Goal: Task Accomplishment & Management: Manage account settings

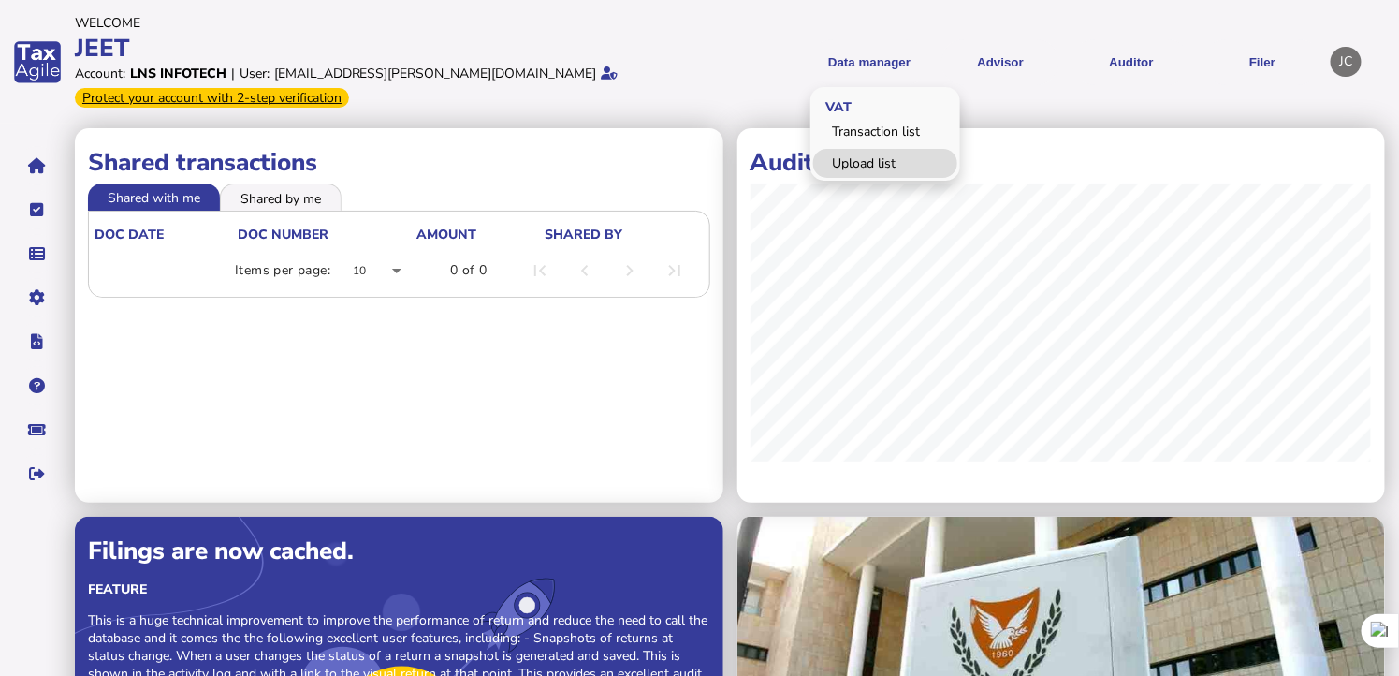
click at [869, 168] on link "Upload list" at bounding box center [885, 163] width 144 height 29
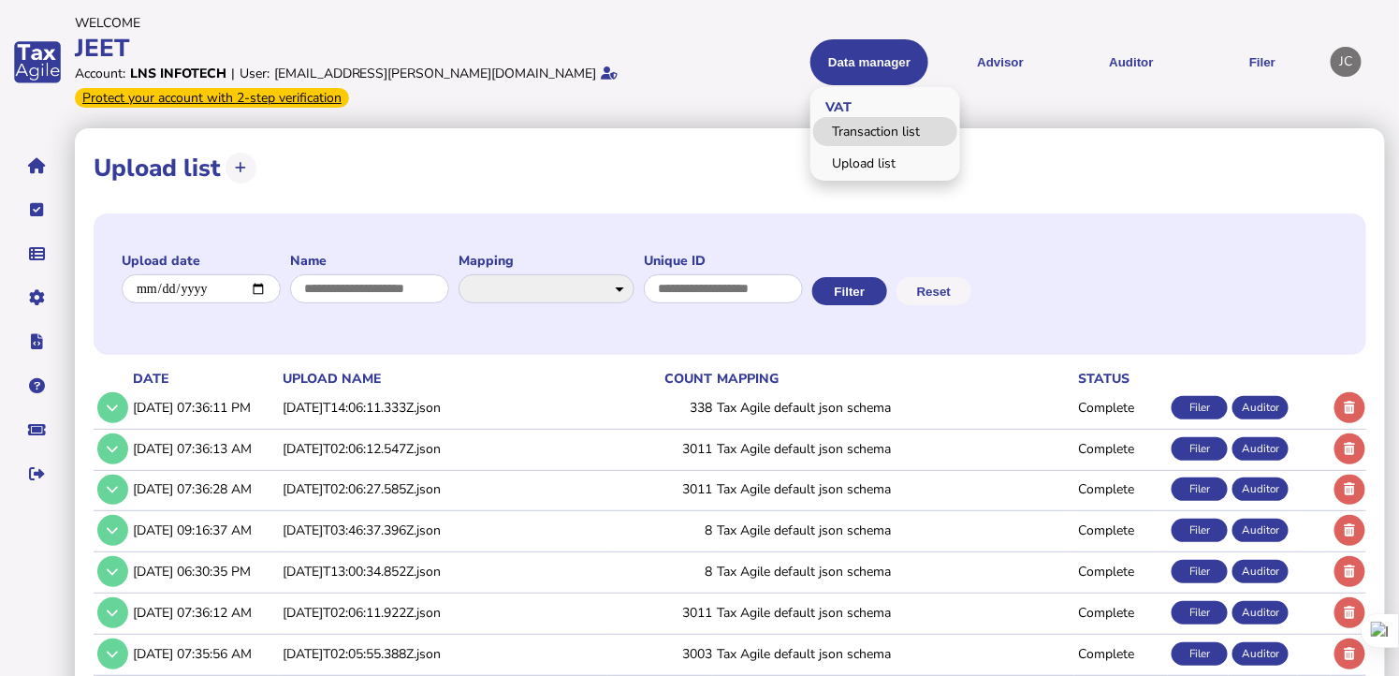
click at [844, 134] on link "Transaction list" at bounding box center [885, 131] width 144 height 29
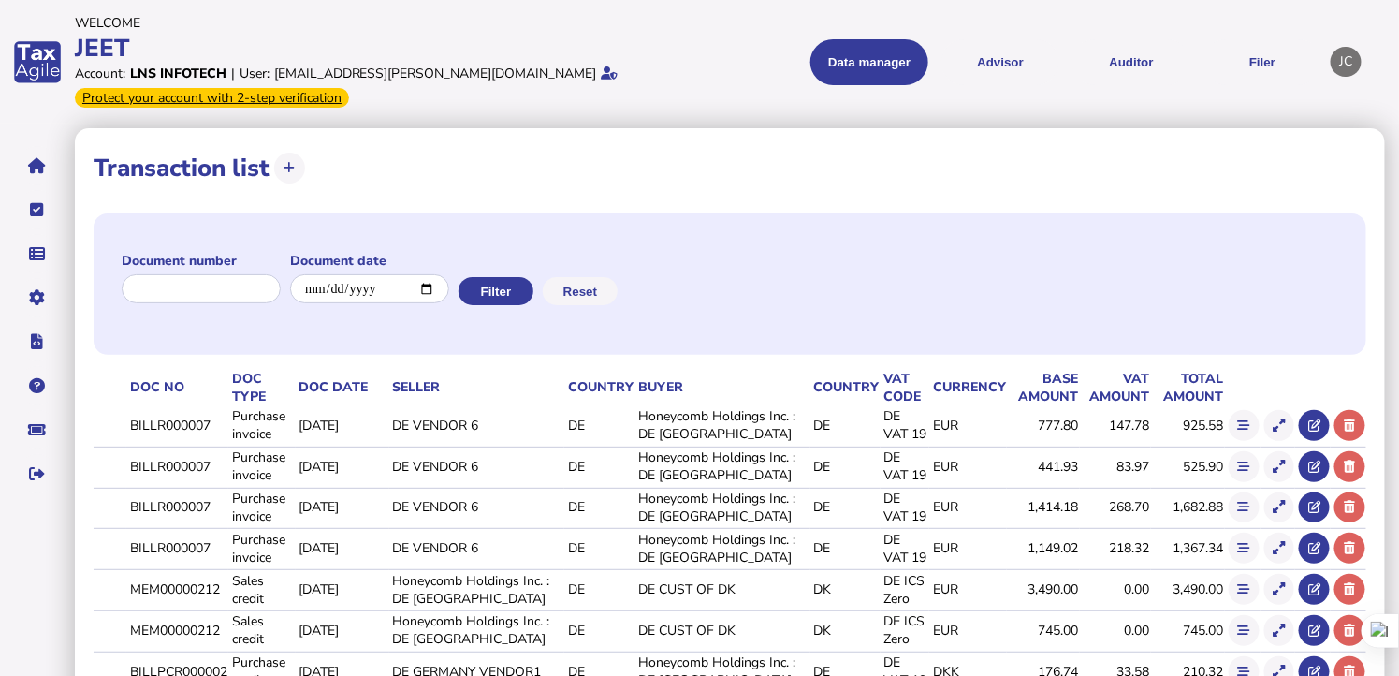
click at [368, 564] on td "[DATE]" at bounding box center [343, 548] width 94 height 38
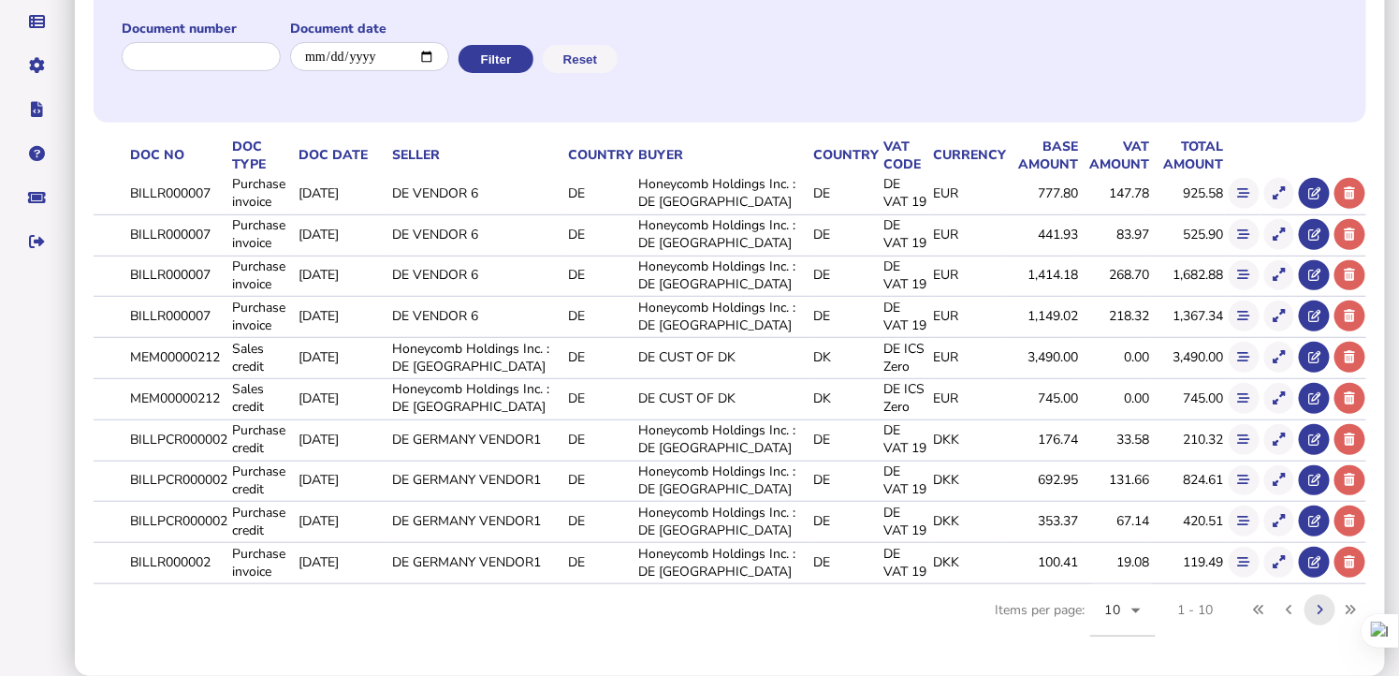
click at [1317, 609] on icon at bounding box center [1320, 610] width 7 height 12
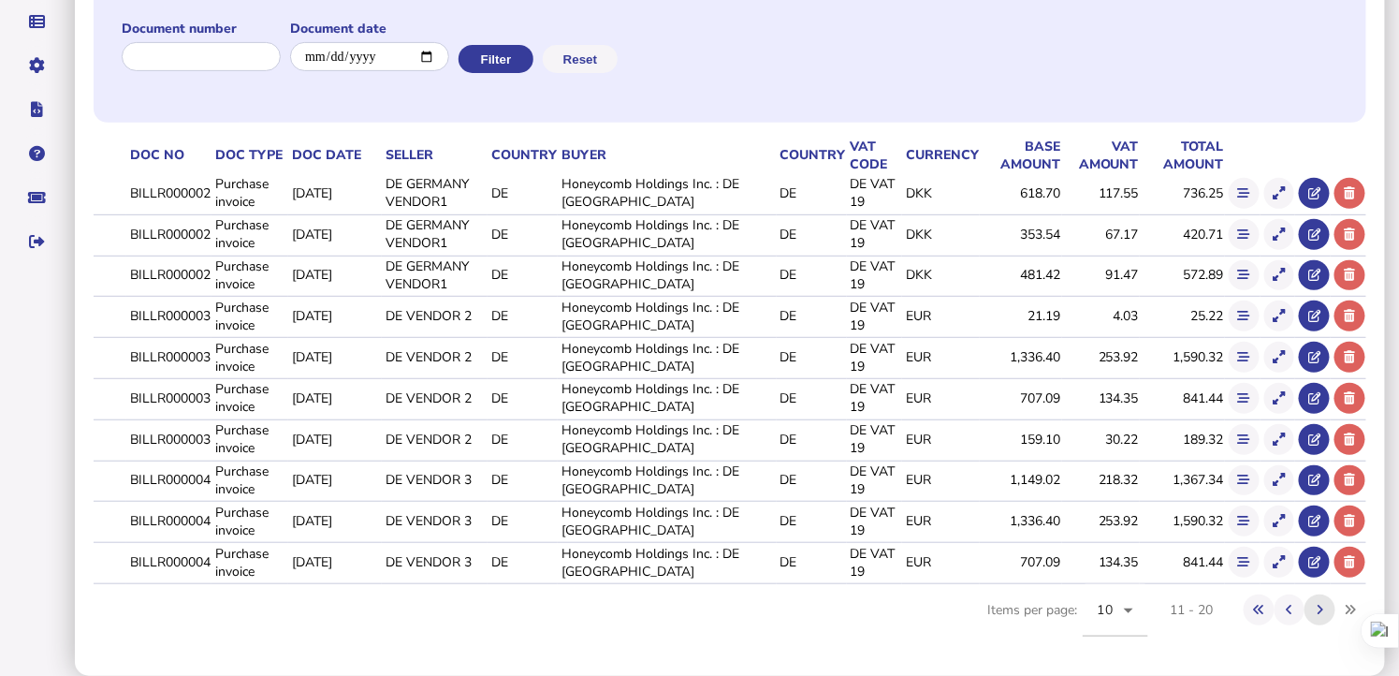
click at [1320, 609] on icon at bounding box center [1320, 610] width 7 height 12
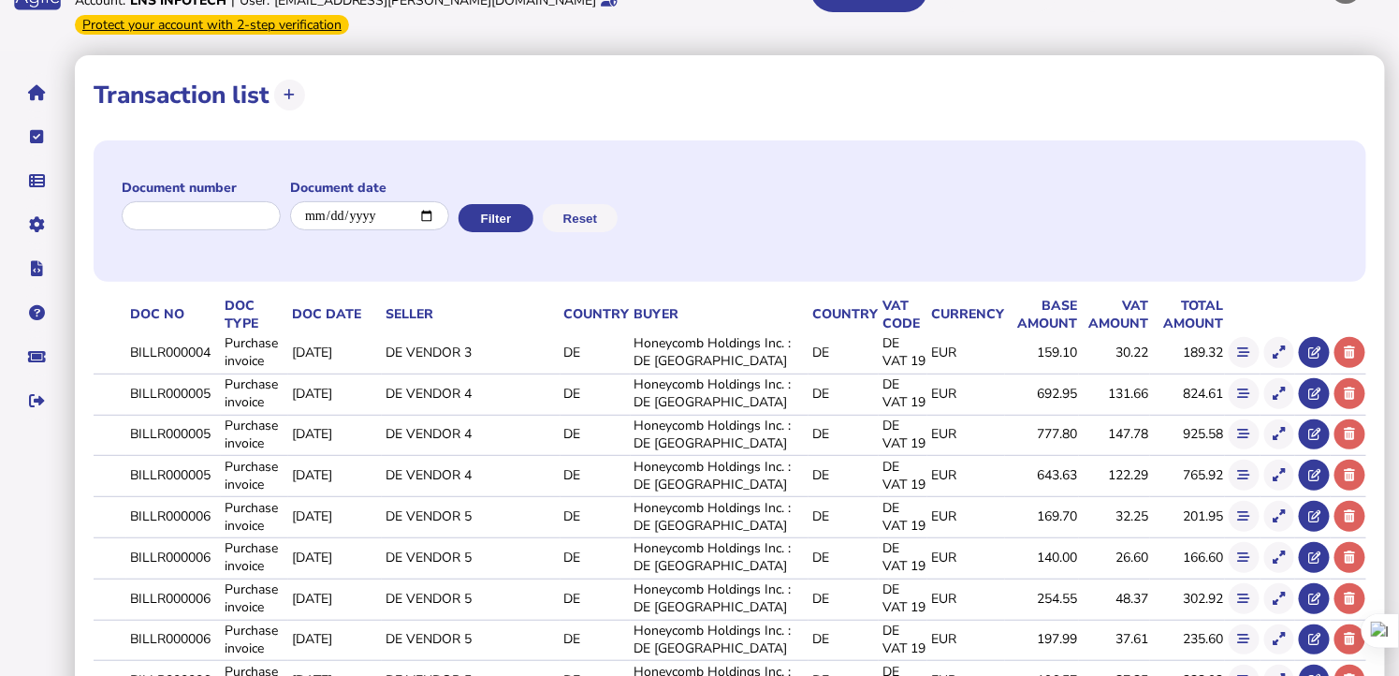
scroll to position [0, 0]
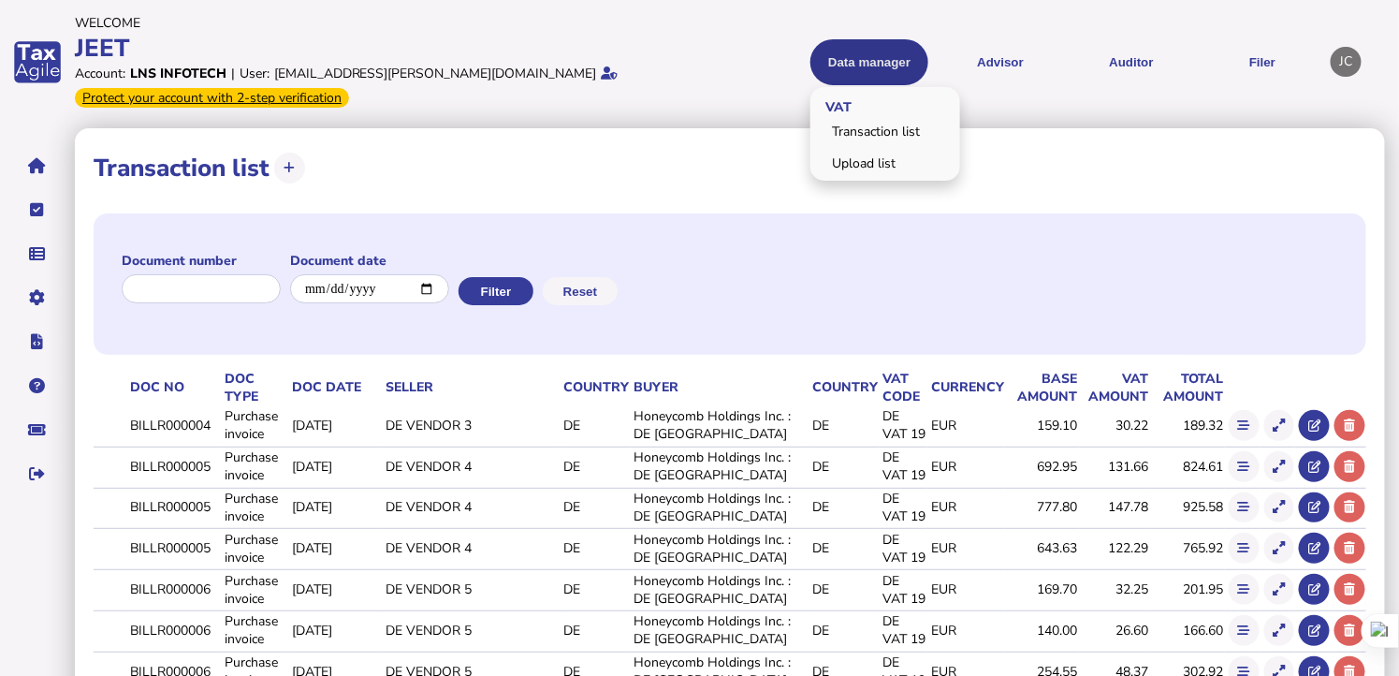
click at [866, 61] on button "Data manager" at bounding box center [870, 62] width 118 height 46
click at [840, 157] on link "Upload list" at bounding box center [885, 163] width 144 height 29
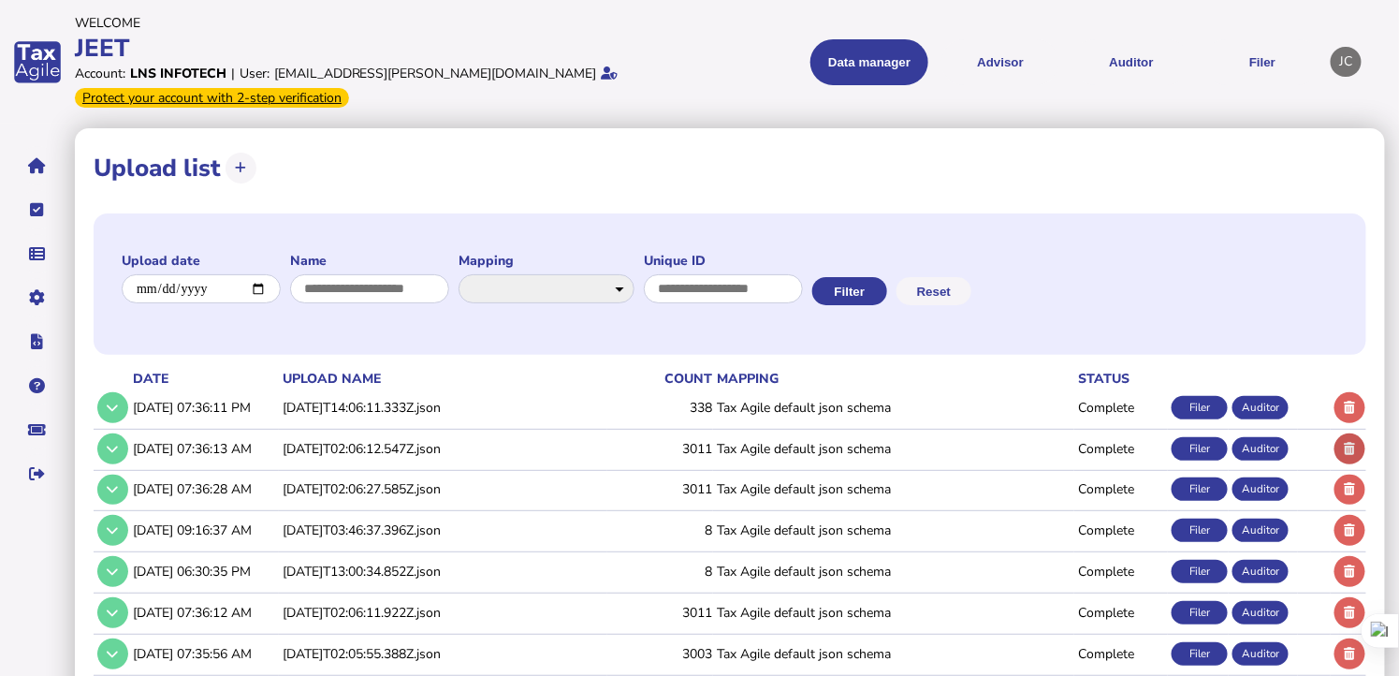
click at [1357, 450] on button at bounding box center [1350, 448] width 31 height 31
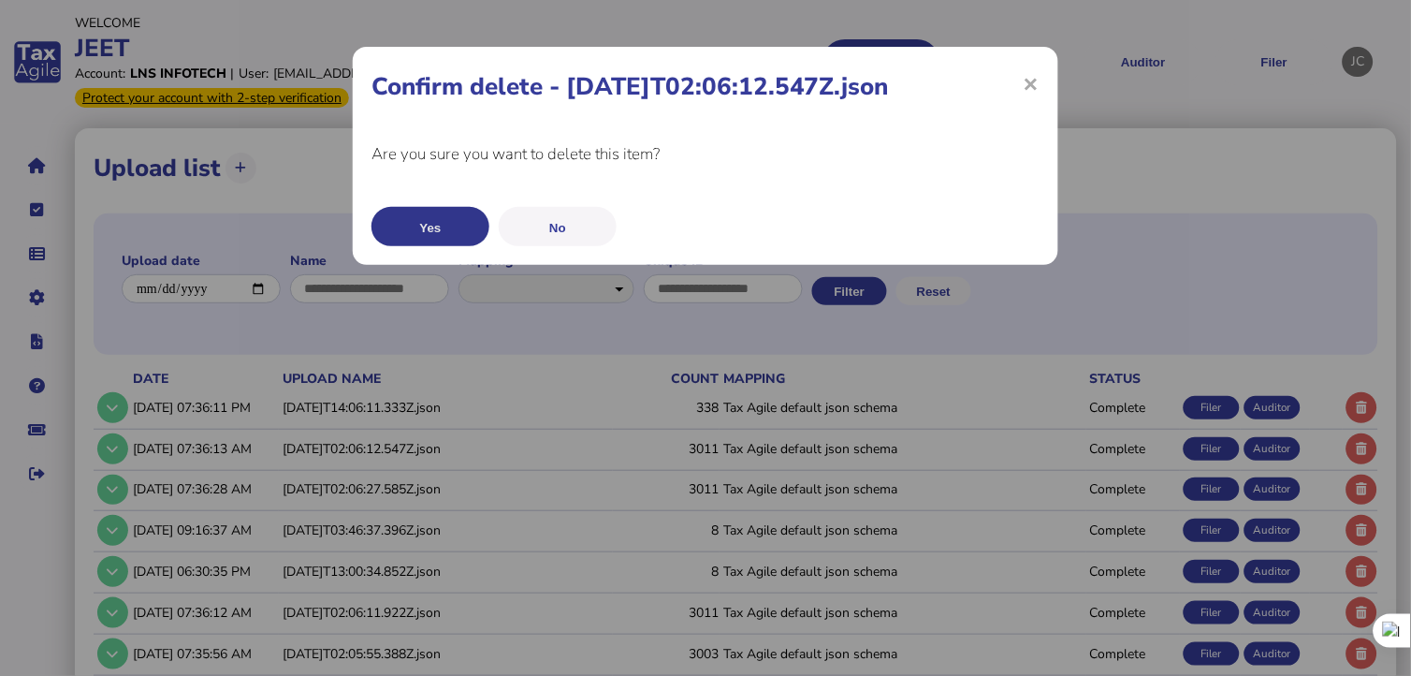
click at [398, 232] on button "Yes" at bounding box center [431, 226] width 118 height 39
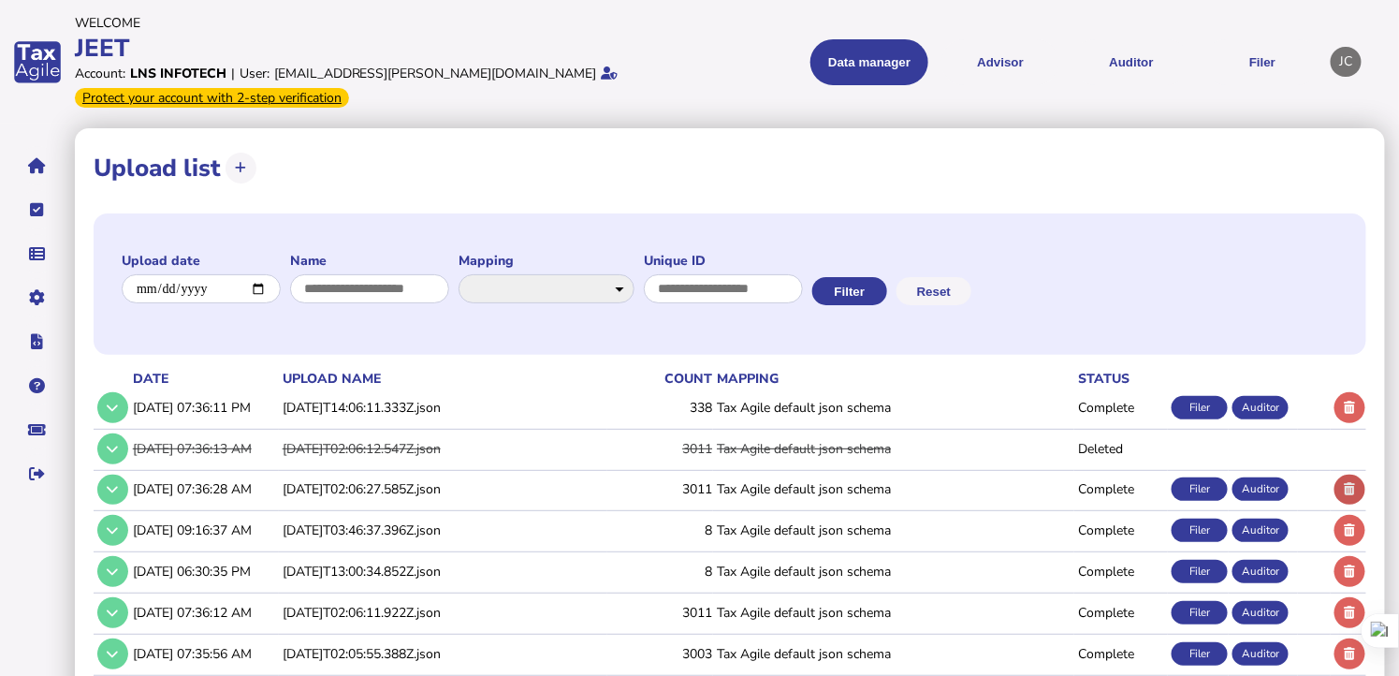
click at [1348, 484] on icon at bounding box center [1350, 489] width 11 height 12
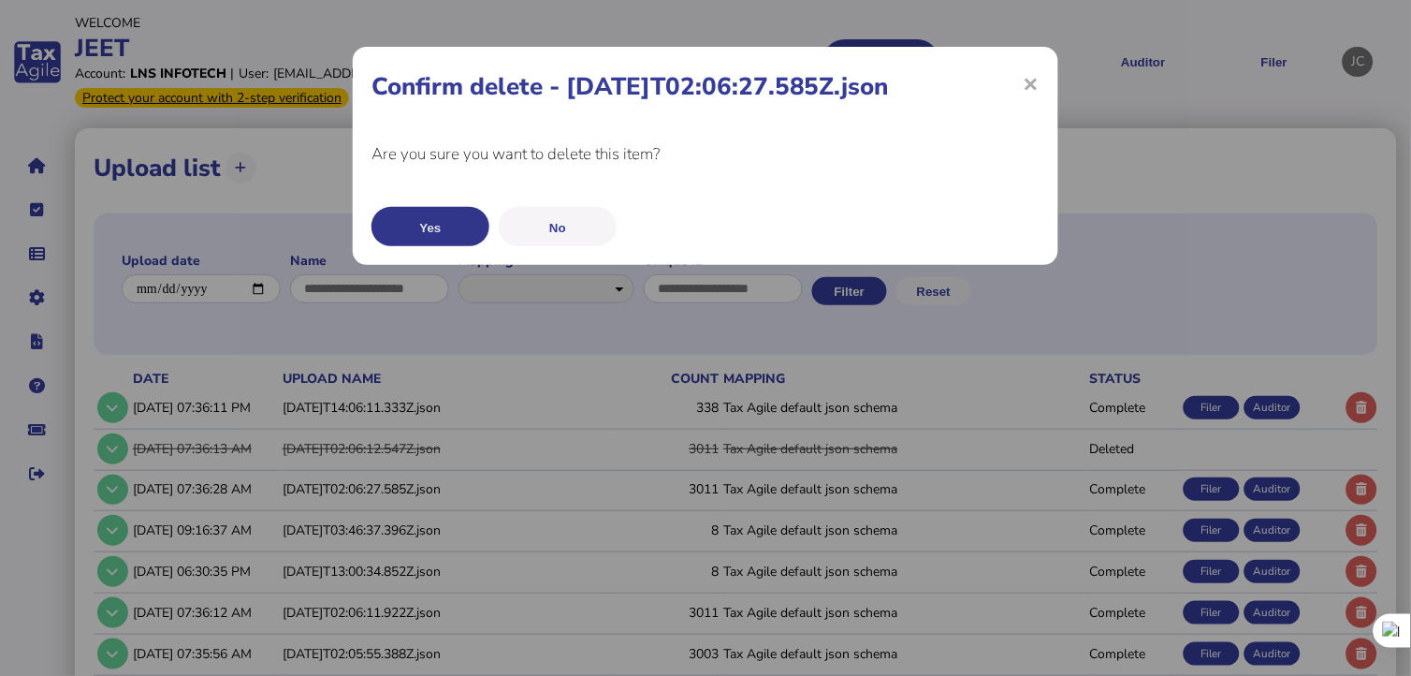
click at [452, 212] on button "Yes" at bounding box center [431, 226] width 118 height 39
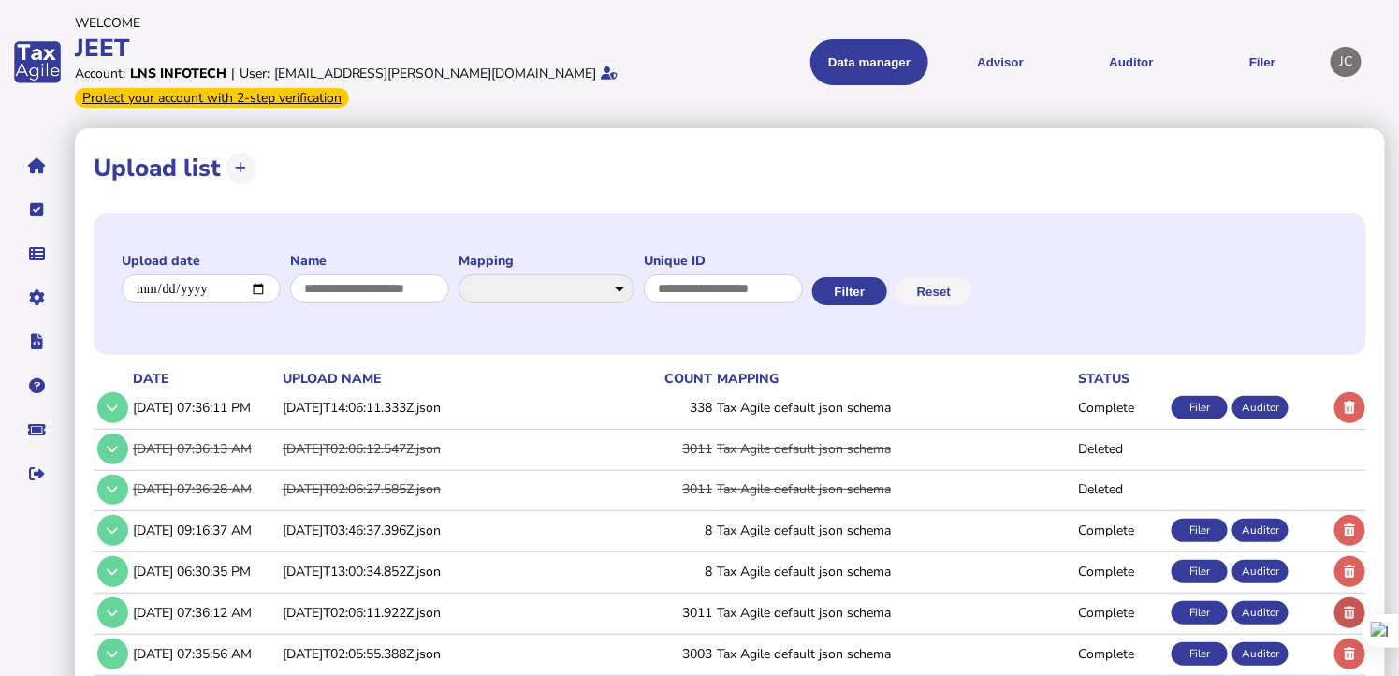
click at [1351, 609] on icon at bounding box center [1350, 612] width 11 height 12
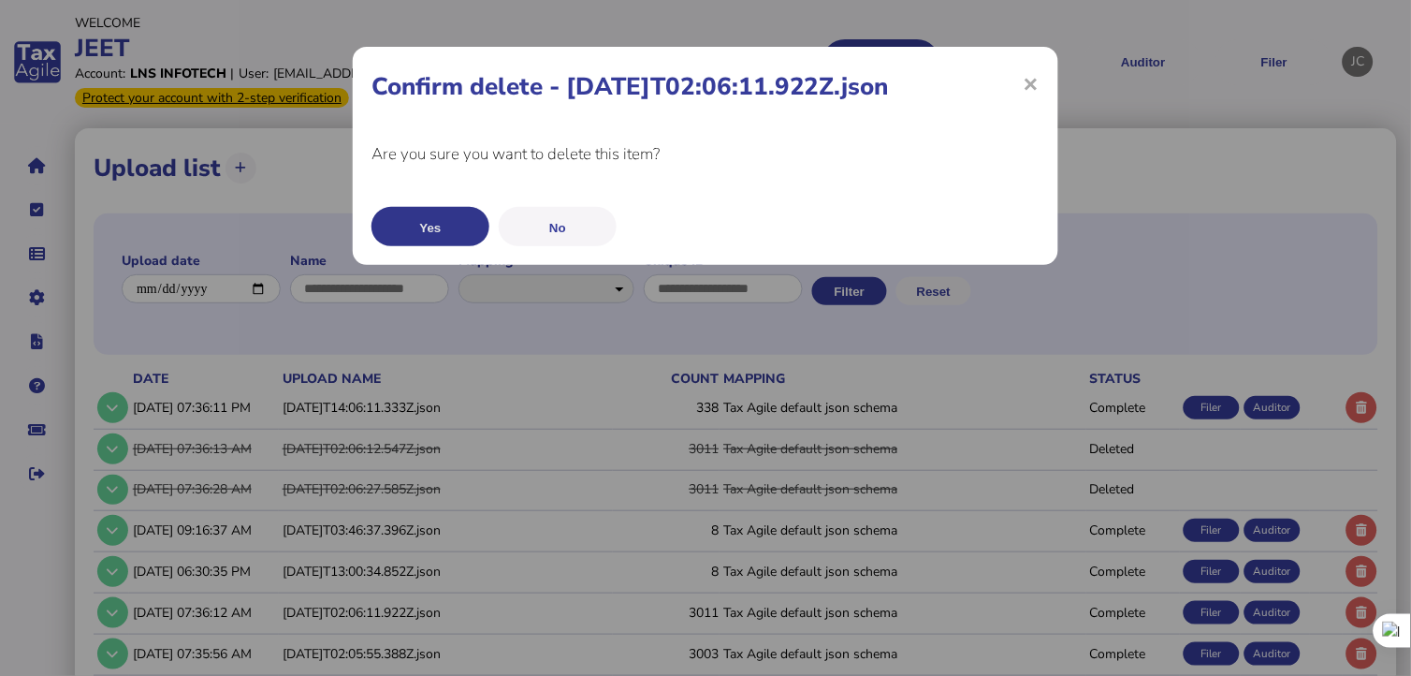
click at [450, 225] on button "Yes" at bounding box center [431, 226] width 118 height 39
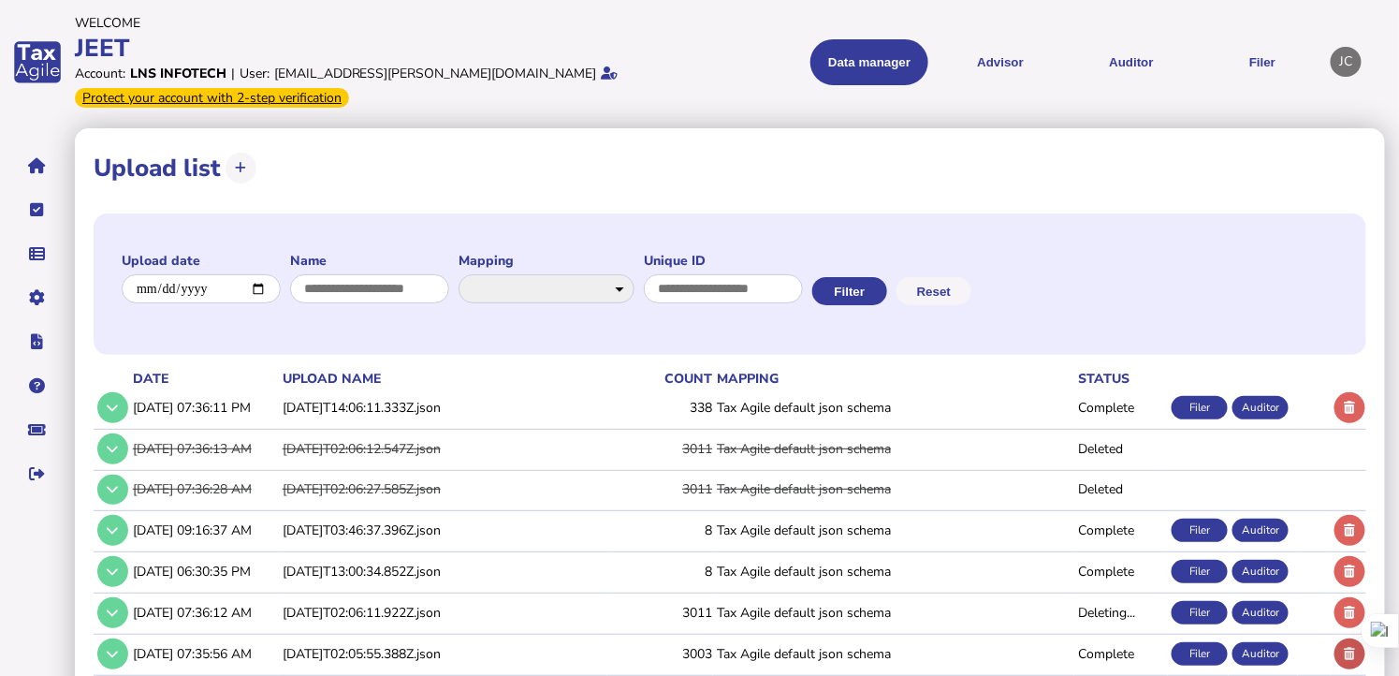
click at [1355, 653] on icon at bounding box center [1350, 654] width 11 height 12
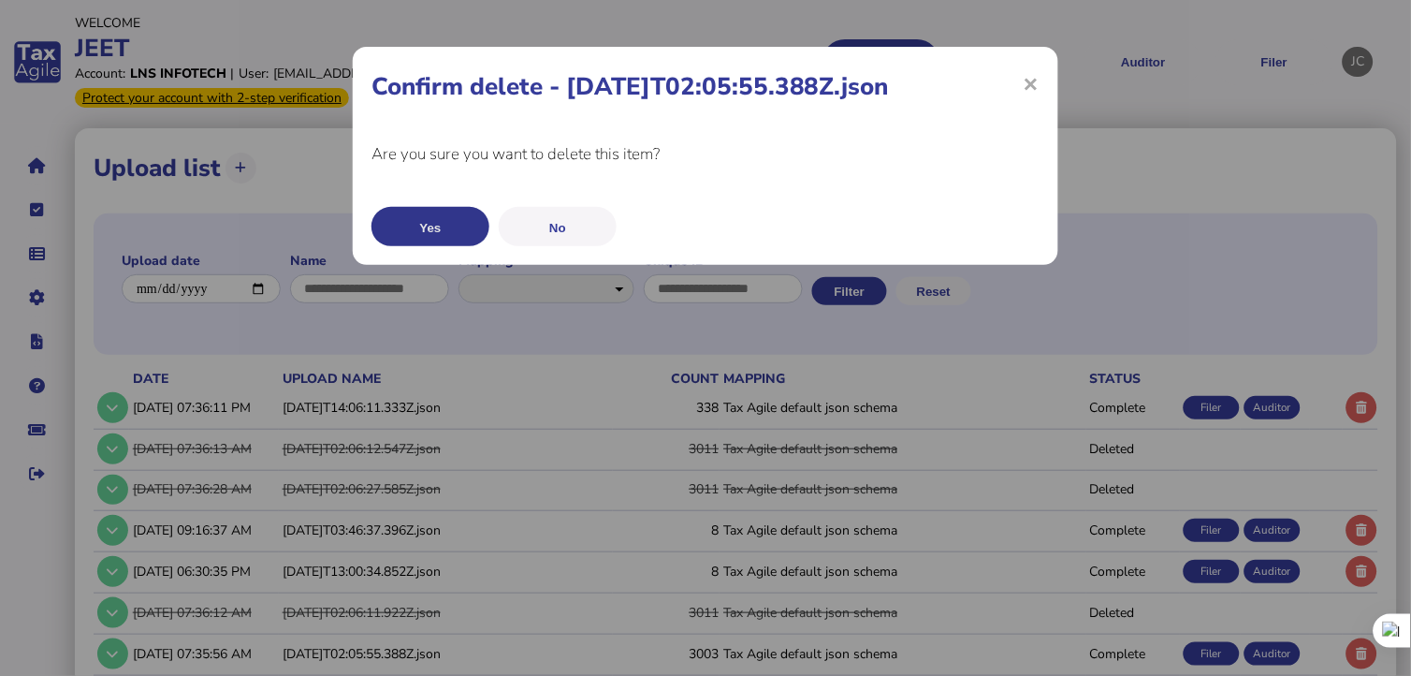
click at [441, 218] on button "Yes" at bounding box center [431, 226] width 118 height 39
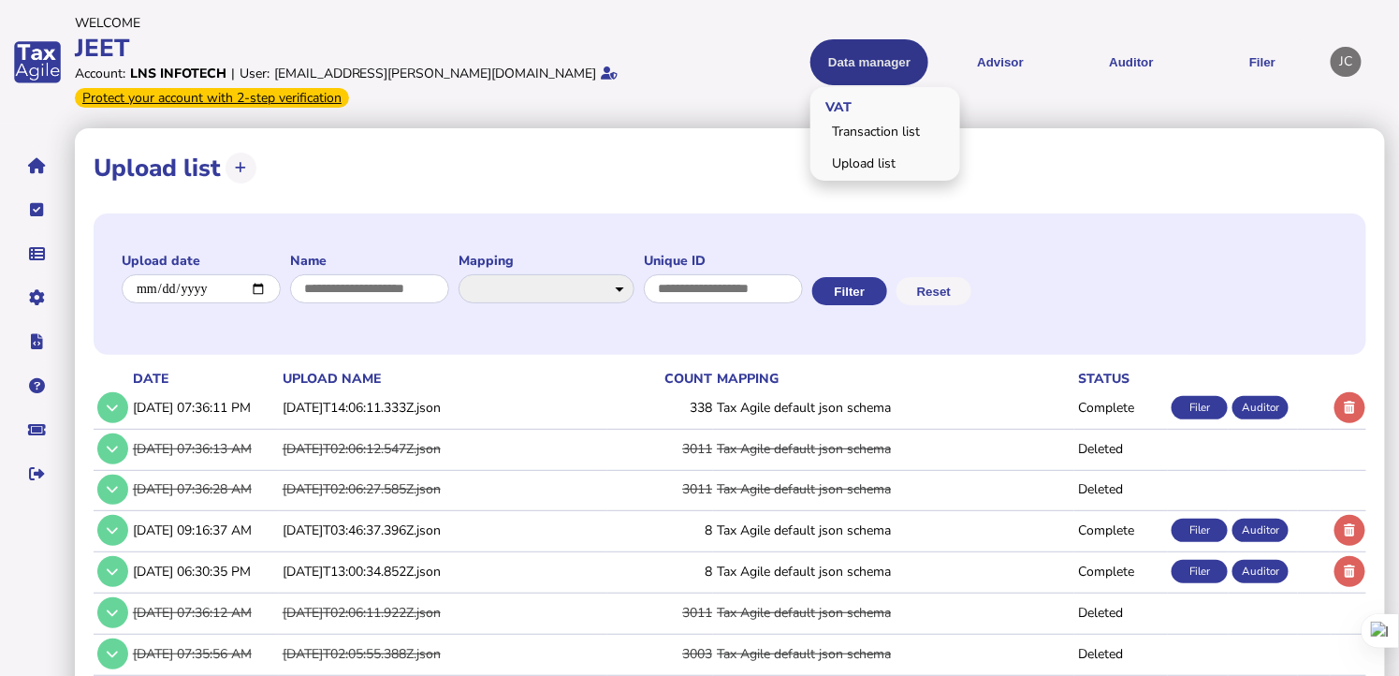
click at [849, 49] on button "Data manager" at bounding box center [870, 62] width 118 height 46
click at [875, 125] on link "Transaction list" at bounding box center [885, 131] width 144 height 29
